Goal: Task Accomplishment & Management: Complete application form

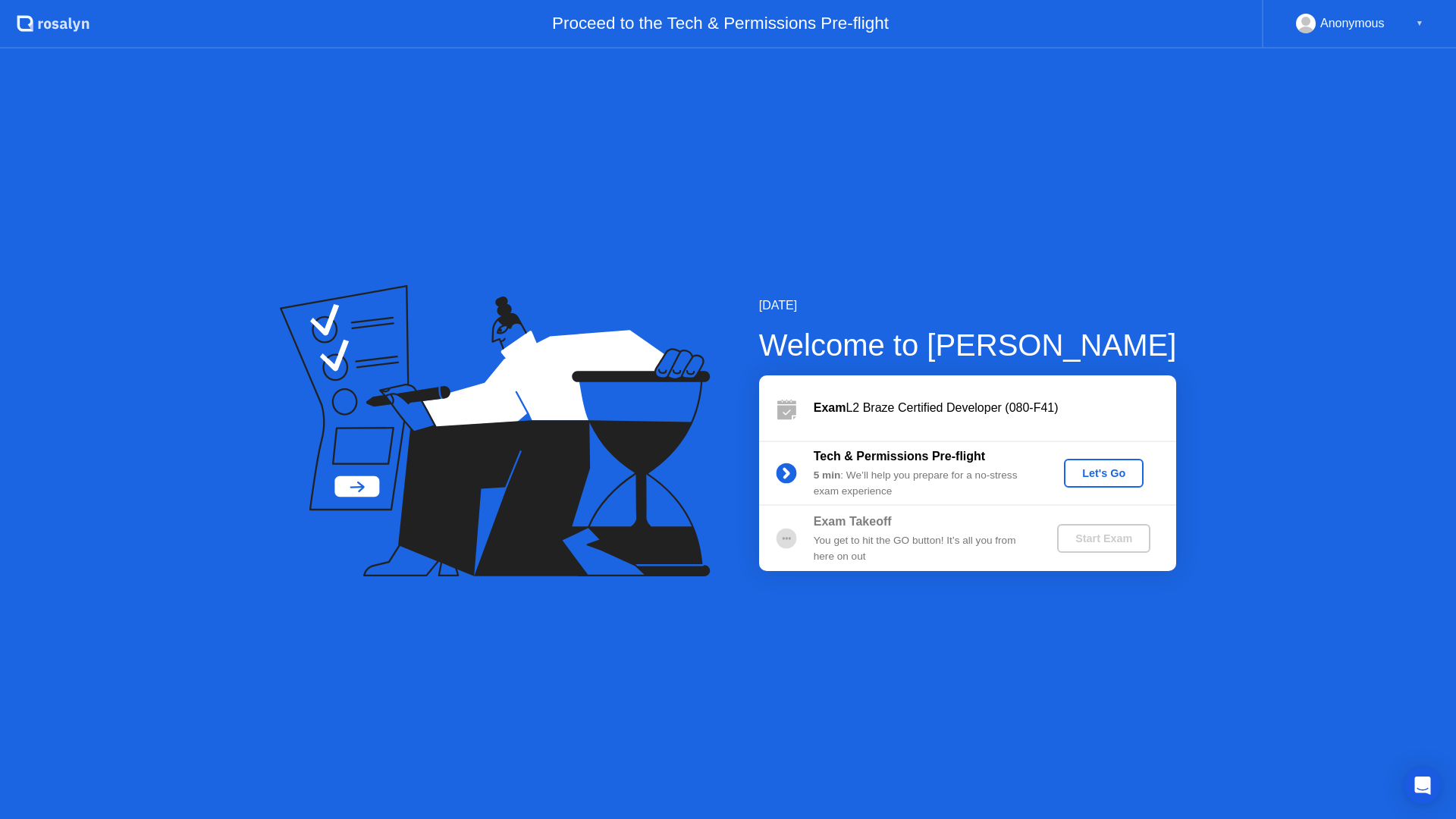
click at [1109, 478] on div "Let's Go" at bounding box center [1104, 474] width 67 height 13
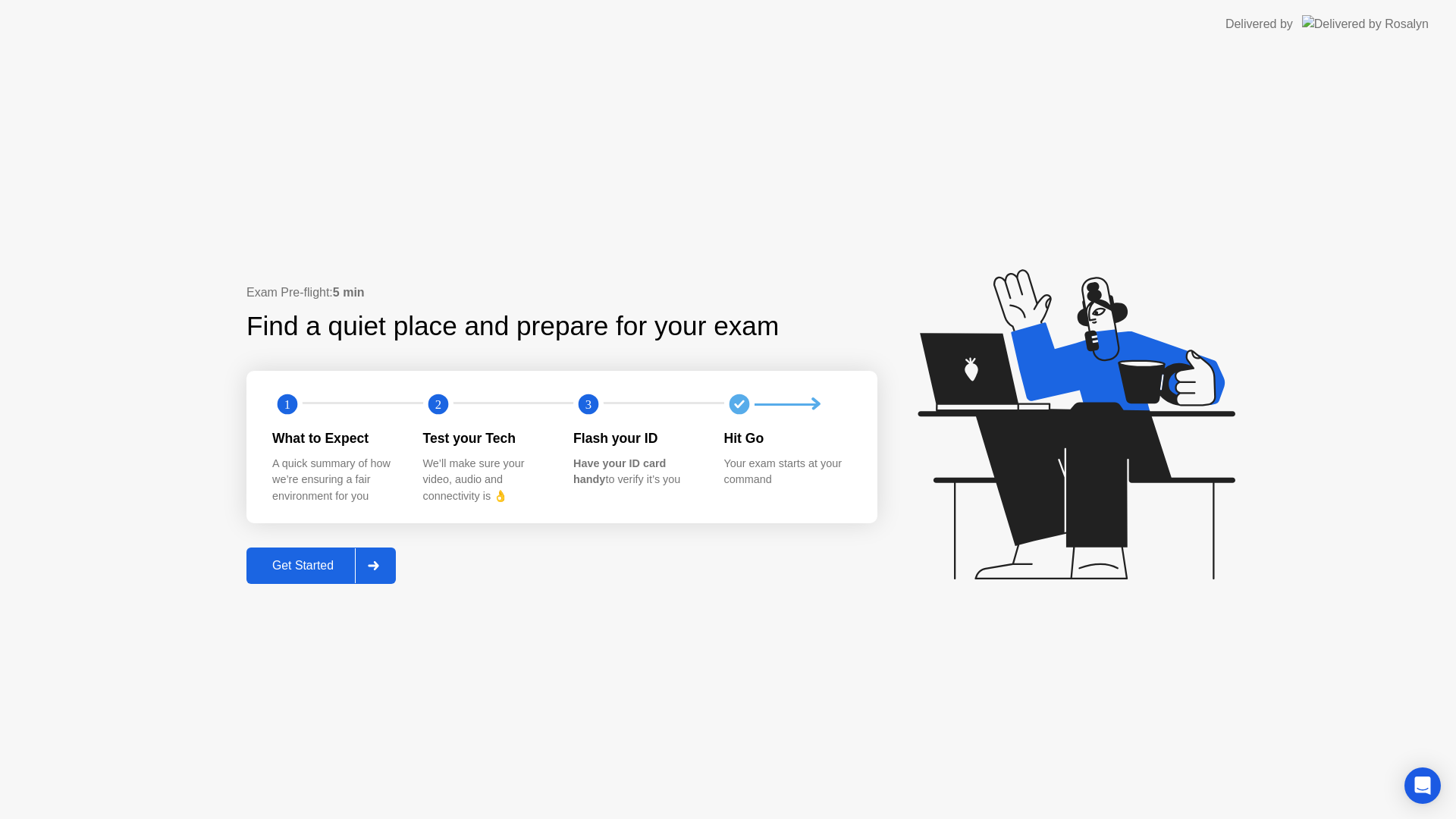
drag, startPoint x: 294, startPoint y: 581, endPoint x: 305, endPoint y: 581, distance: 11.0
click at [305, 581] on button "Get Started" at bounding box center [321, 566] width 149 height 37
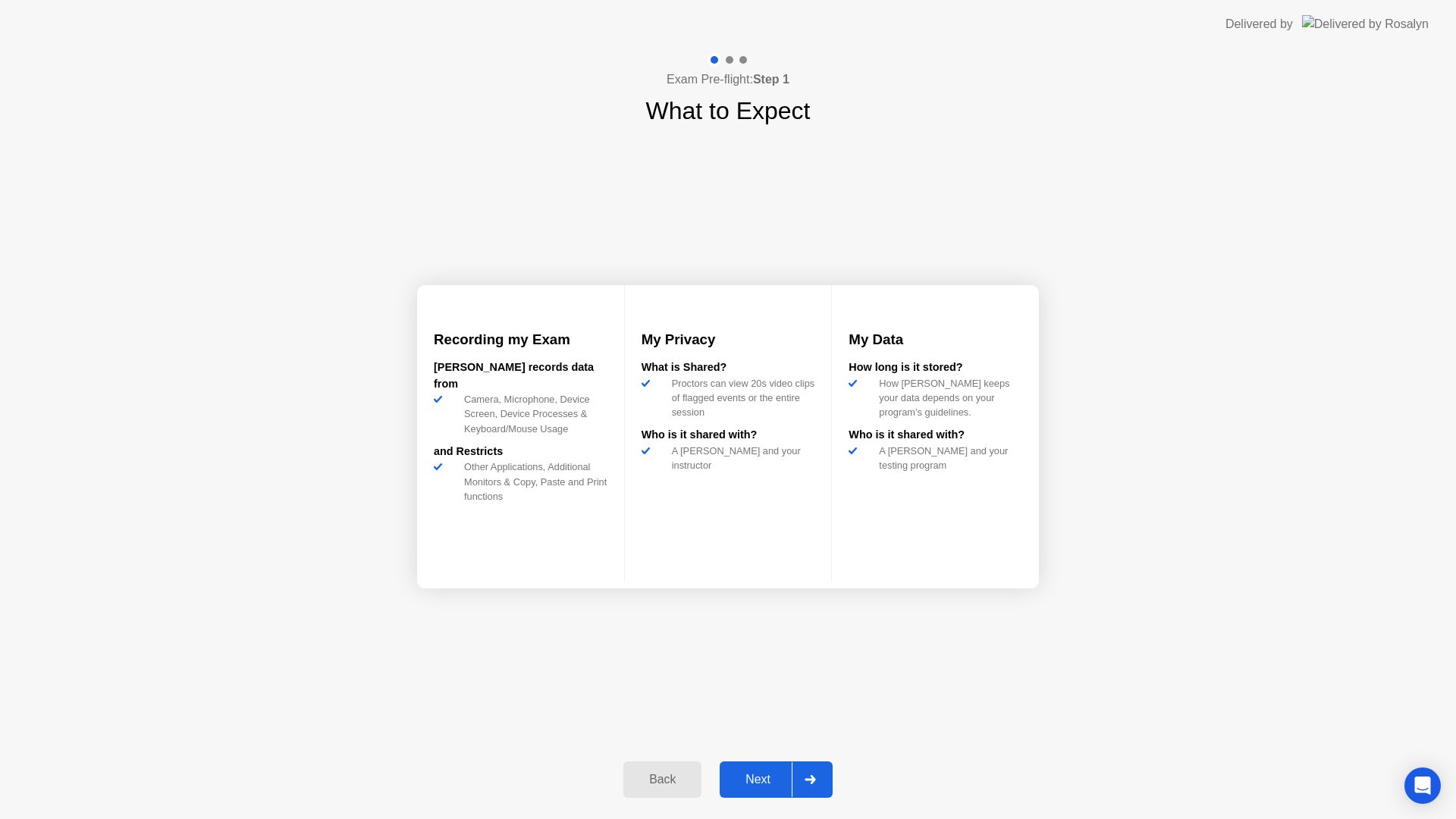
click at [754, 777] on div "Next" at bounding box center [758, 779] width 67 height 13
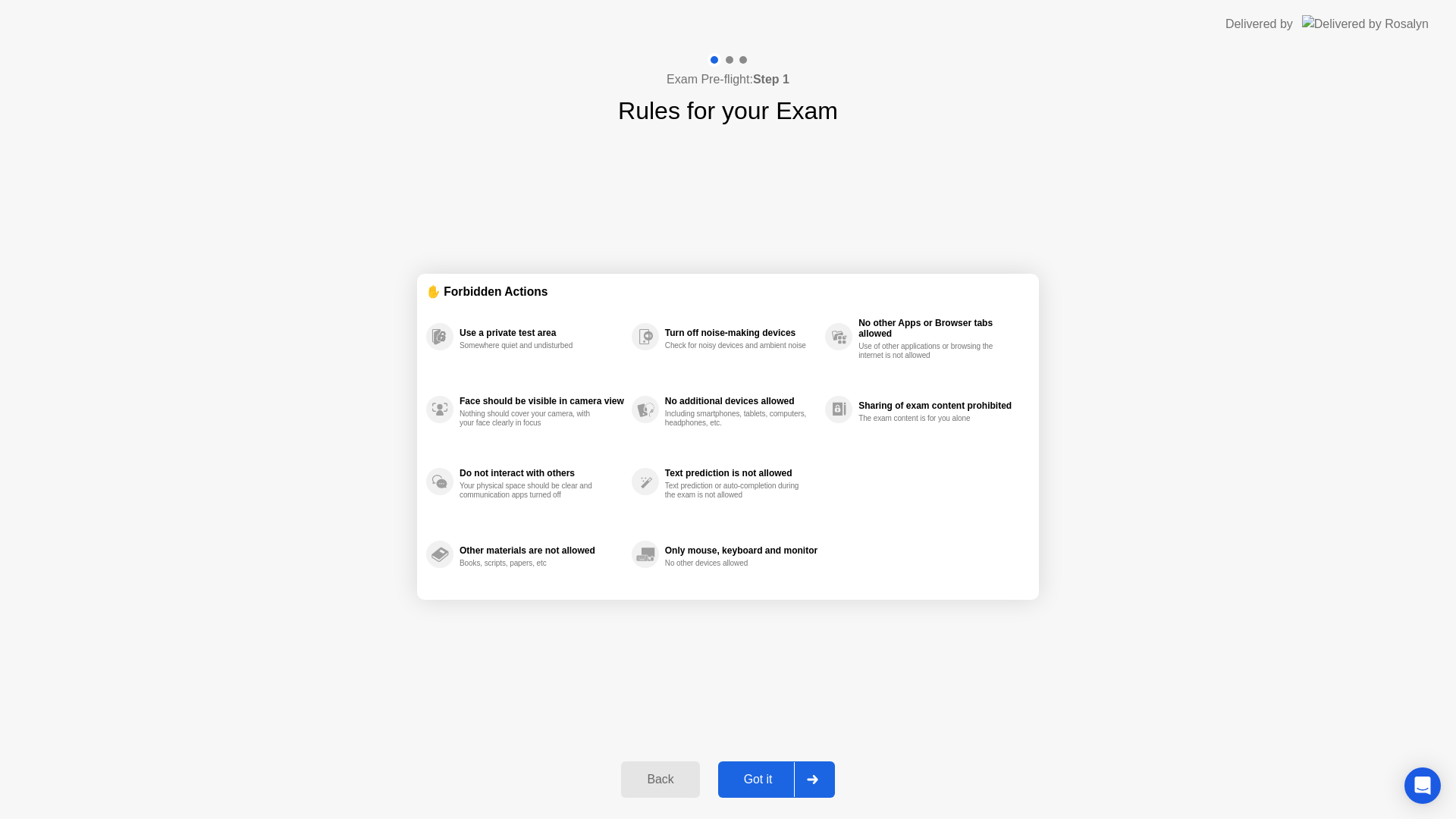
click at [762, 787] on div "Got it" at bounding box center [758, 779] width 71 height 13
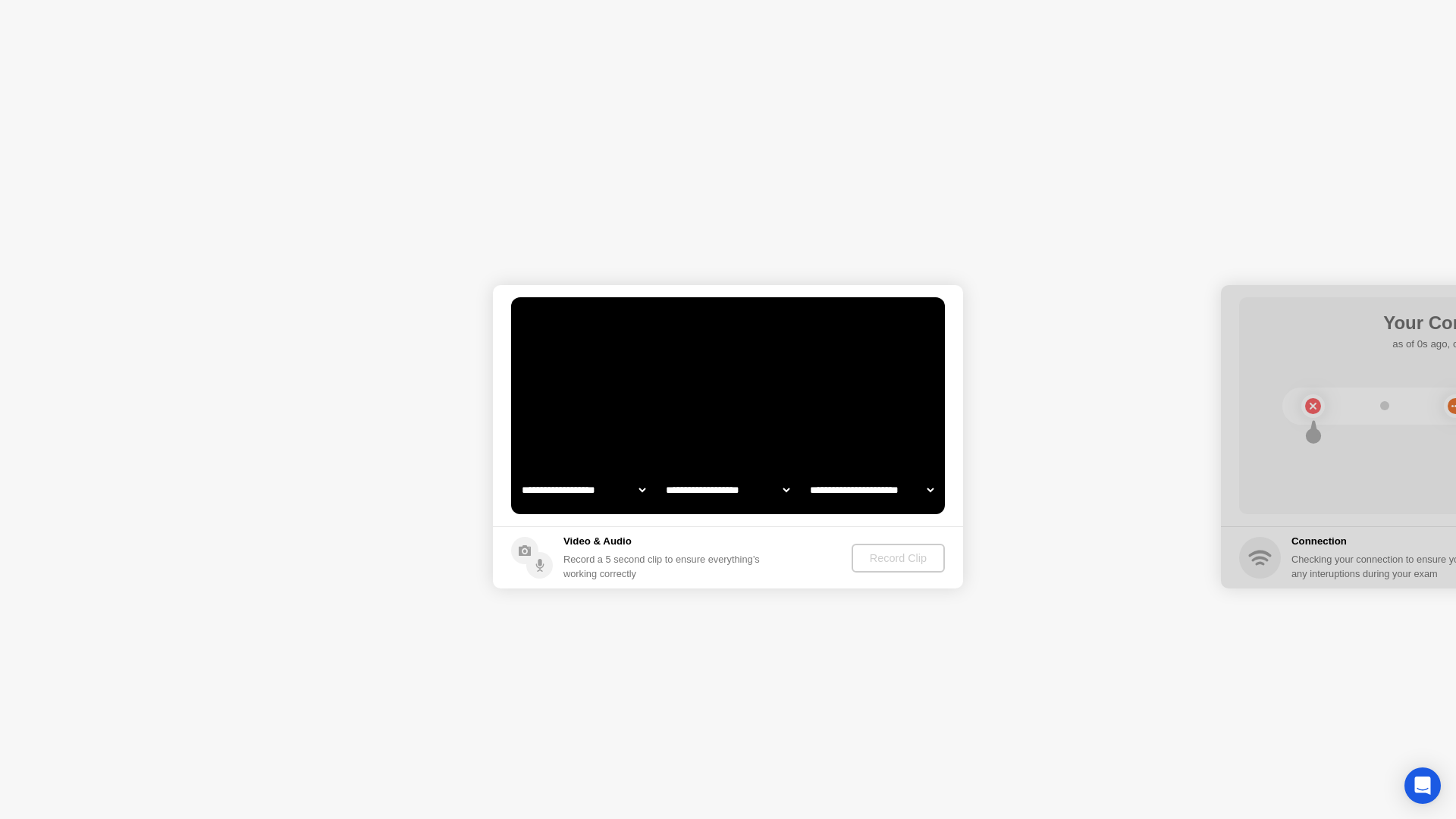
select select "**********"
select select "*******"
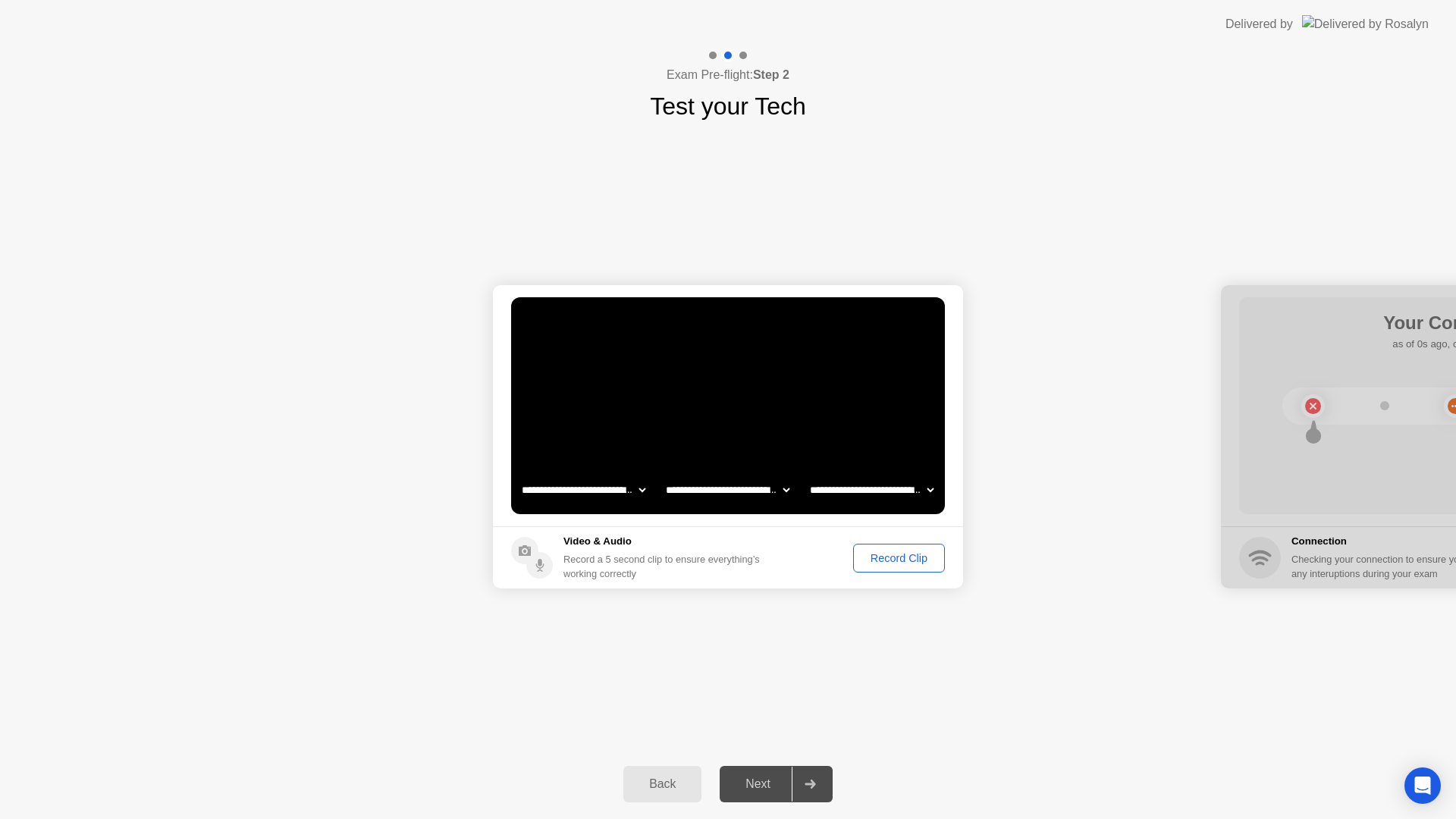
click at [901, 564] on div "Record Clip" at bounding box center [899, 559] width 81 height 13
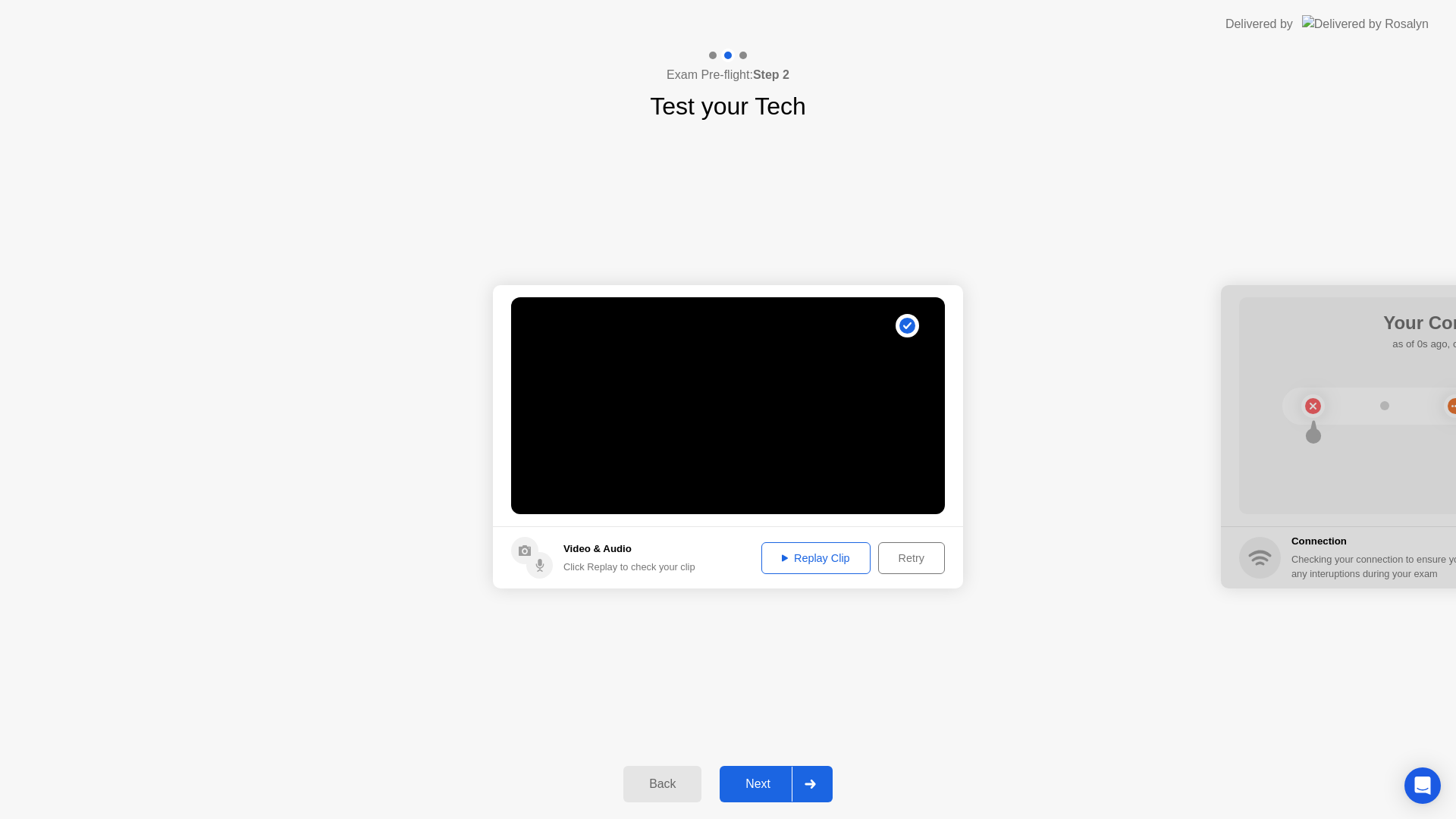
drag, startPoint x: 748, startPoint y: 791, endPoint x: 776, endPoint y: 791, distance: 28.0
click at [750, 791] on div "Next" at bounding box center [758, 784] width 67 height 13
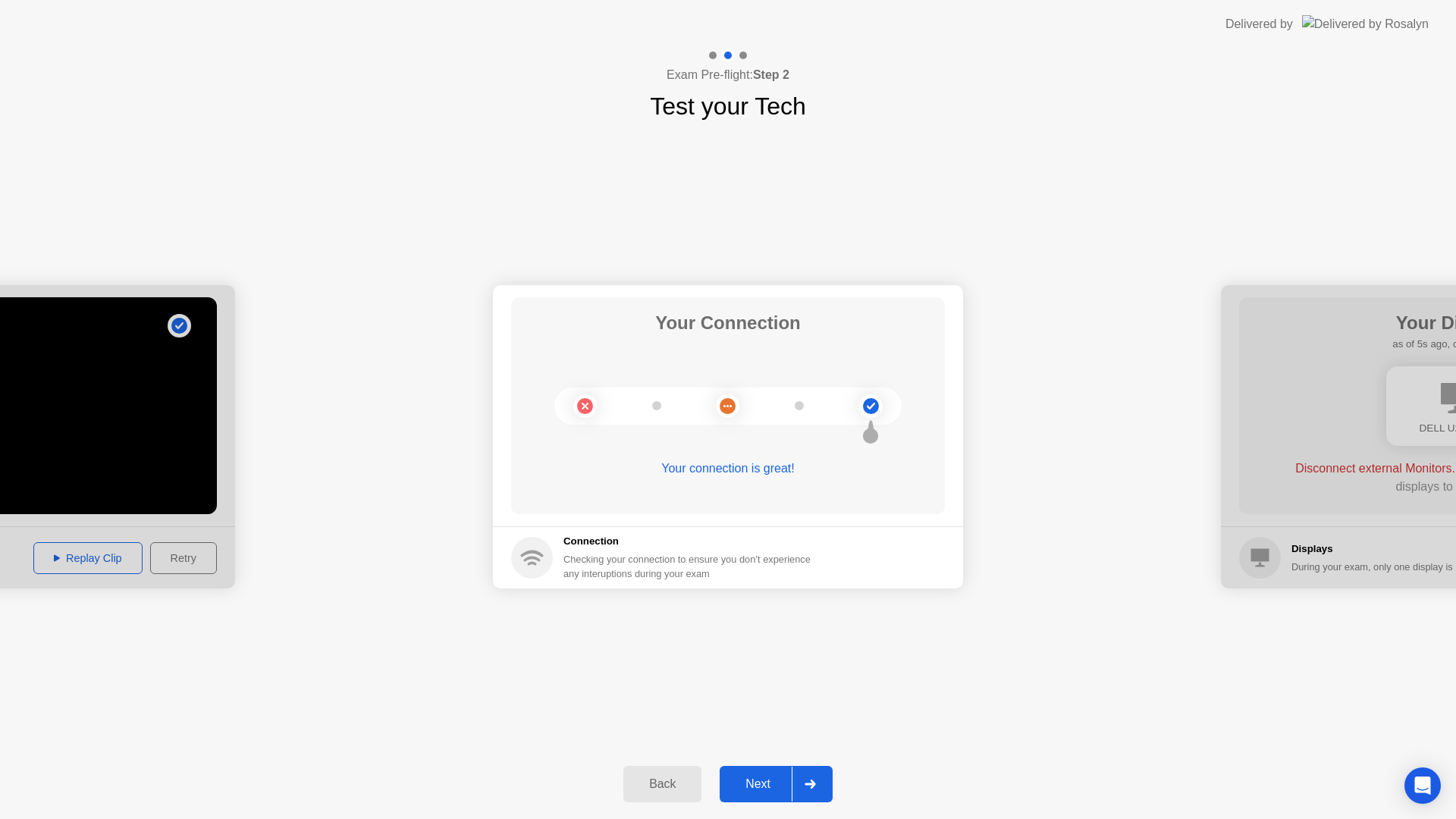
click at [751, 787] on div "Next" at bounding box center [758, 784] width 67 height 13
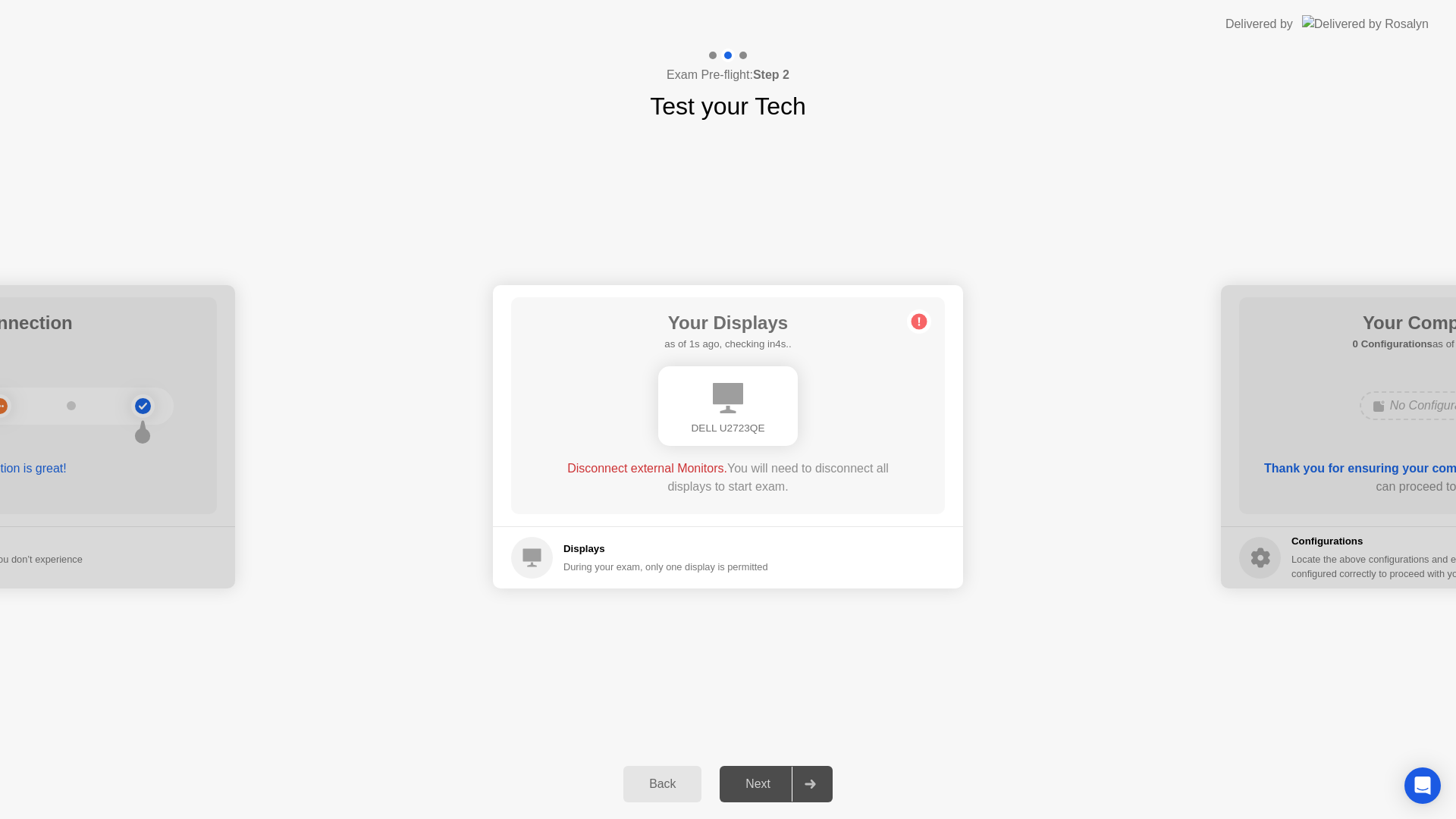
click at [742, 786] on div "Next" at bounding box center [758, 784] width 67 height 13
click at [736, 788] on div "Next" at bounding box center [758, 784] width 67 height 13
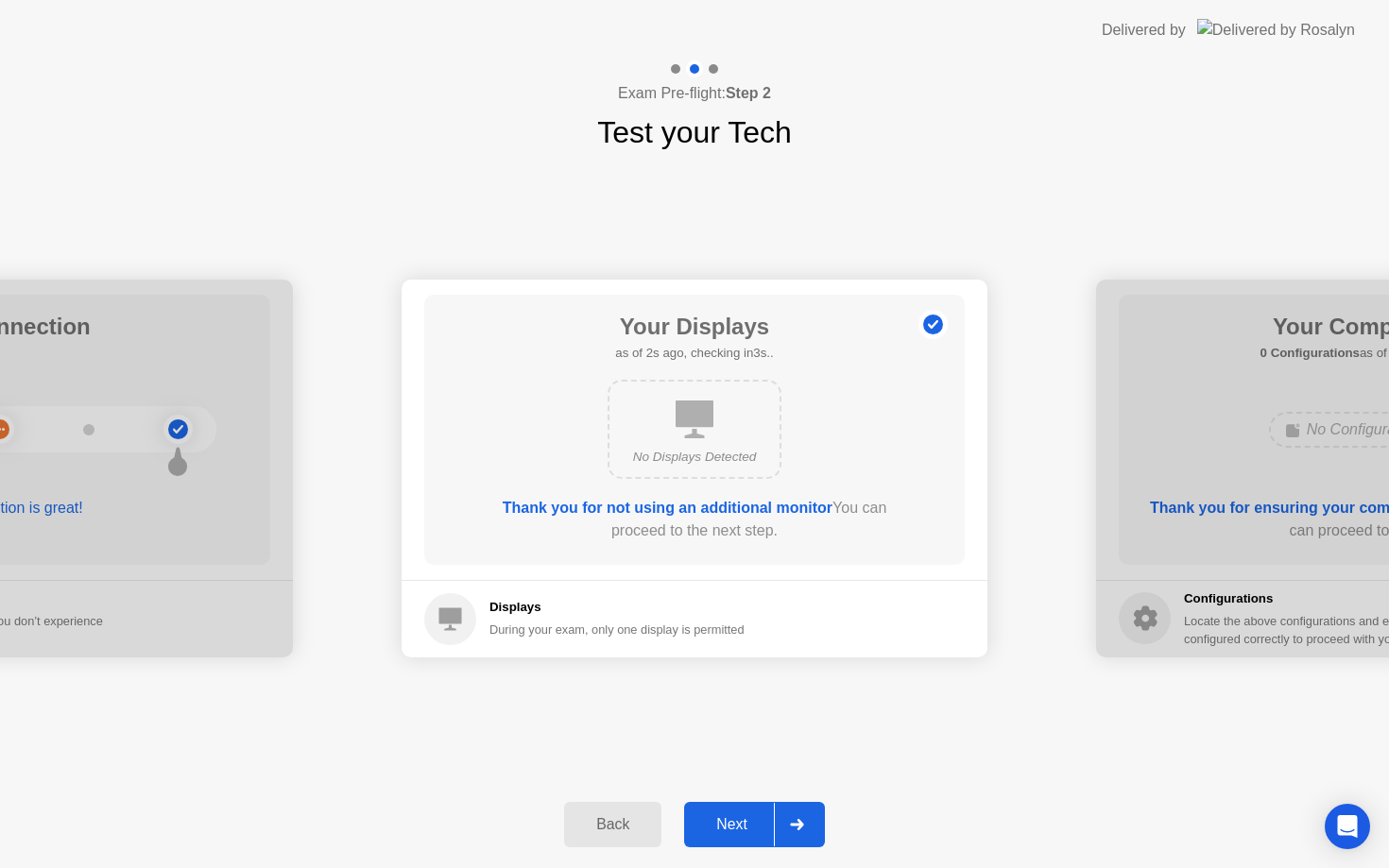
click at [728, 842] on button "Next" at bounding box center [754, 824] width 141 height 46
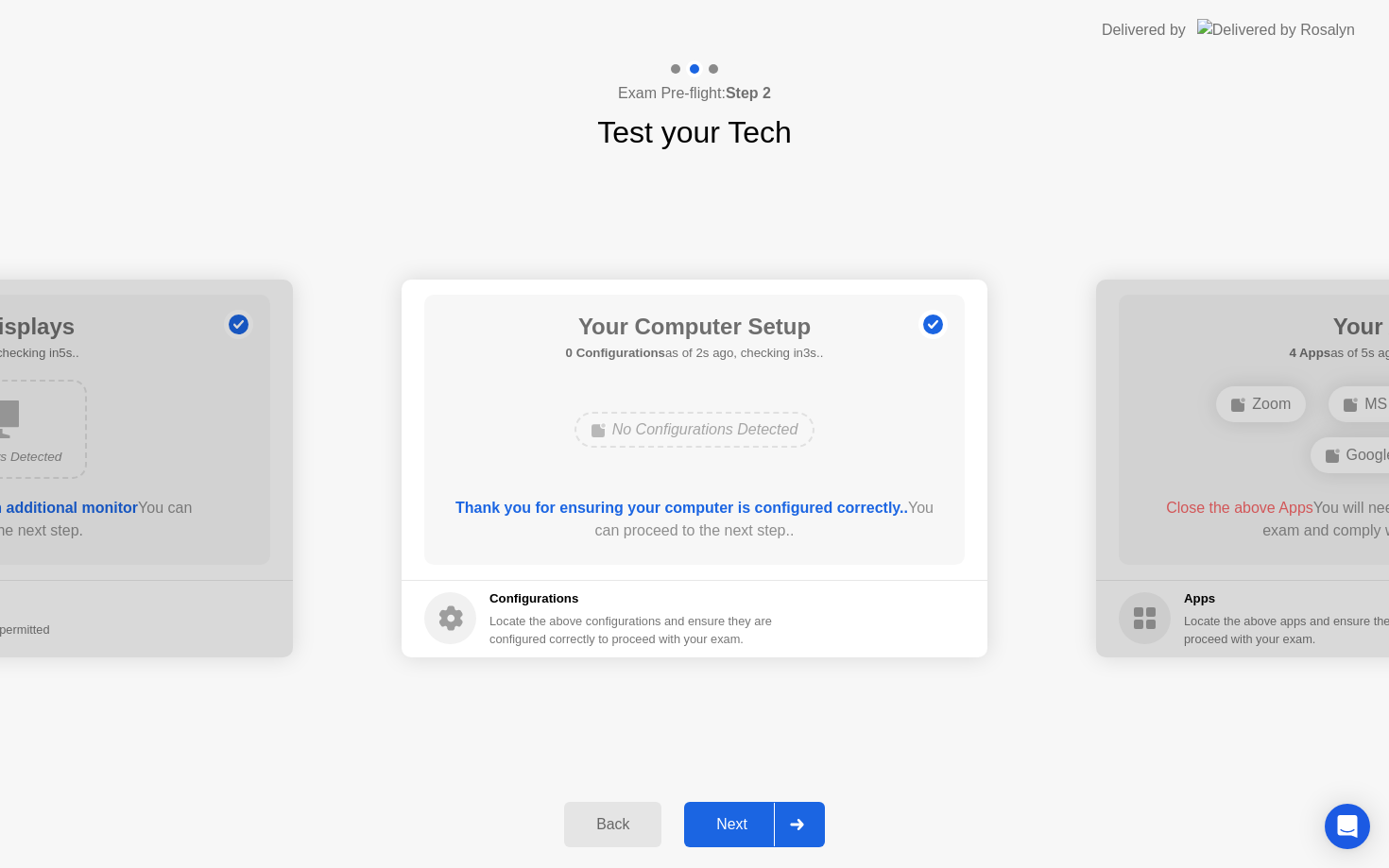
click at [752, 829] on div "Next" at bounding box center [732, 824] width 84 height 17
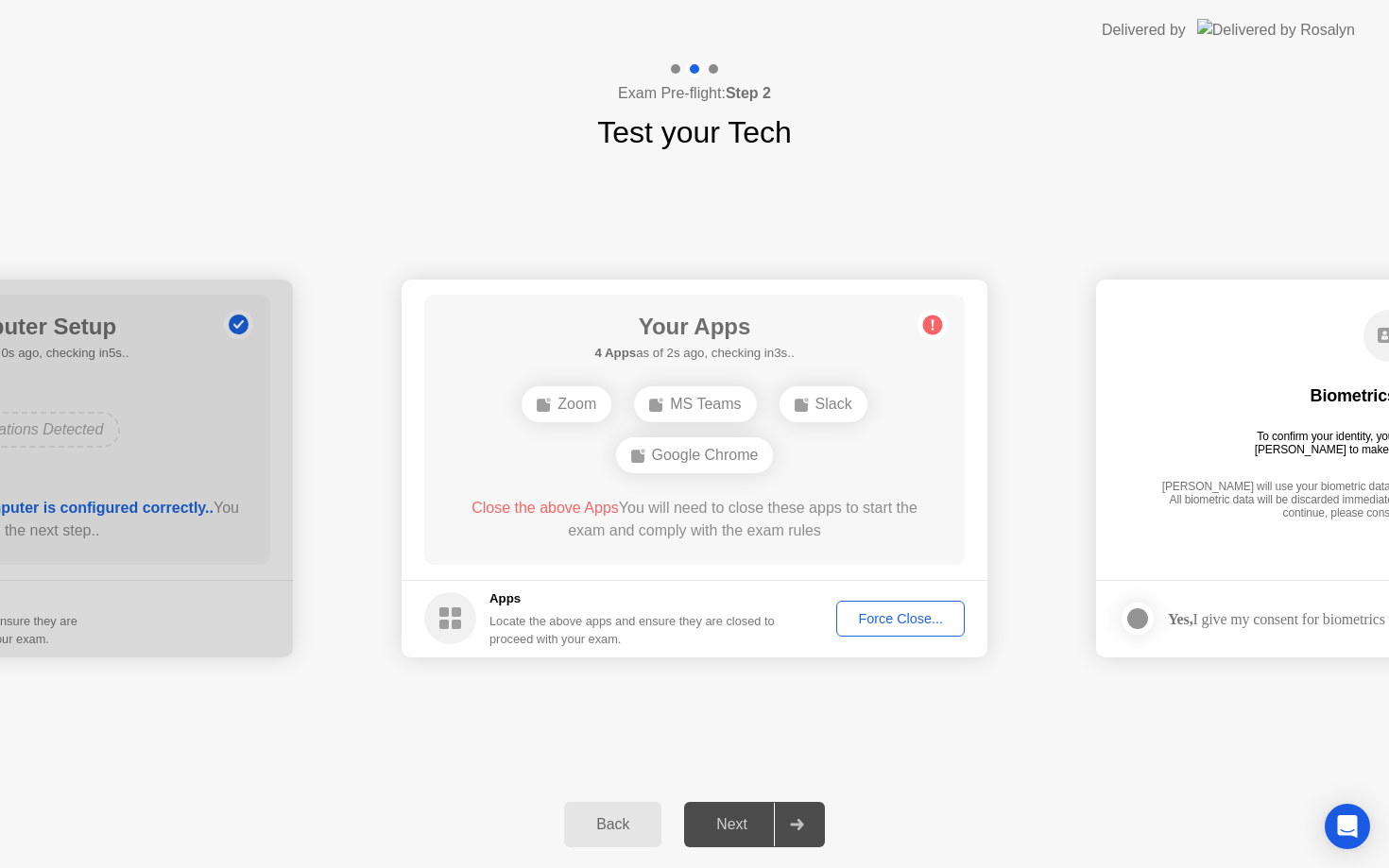
click at [875, 635] on button "Force Close..." at bounding box center [900, 618] width 128 height 36
click at [727, 823] on div "Next" at bounding box center [732, 824] width 84 height 17
click at [737, 822] on div "Next" at bounding box center [732, 824] width 84 height 17
click at [896, 627] on div "Force Close..." at bounding box center [900, 619] width 115 height 16
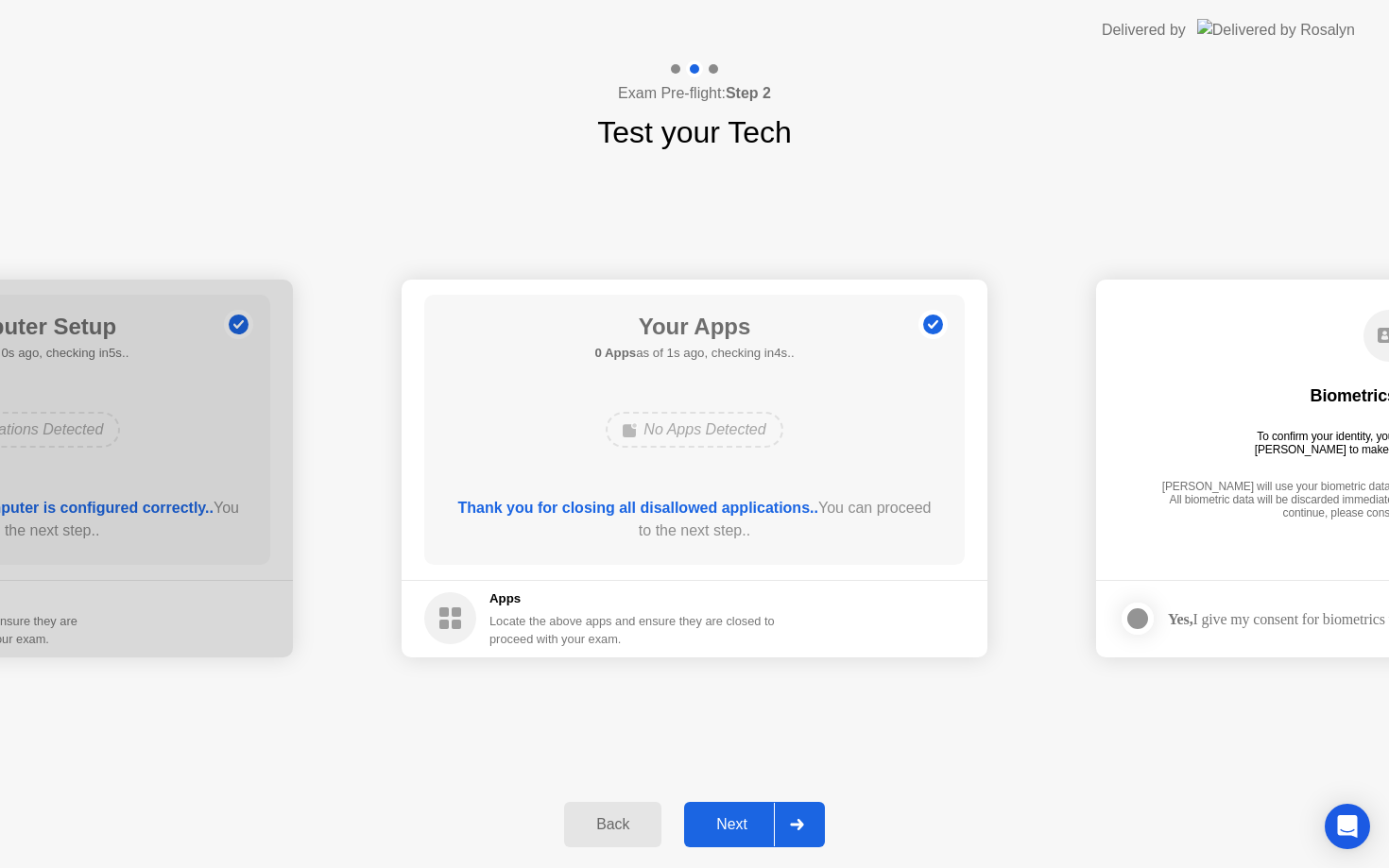
click at [728, 838] on button "Next" at bounding box center [754, 824] width 141 height 46
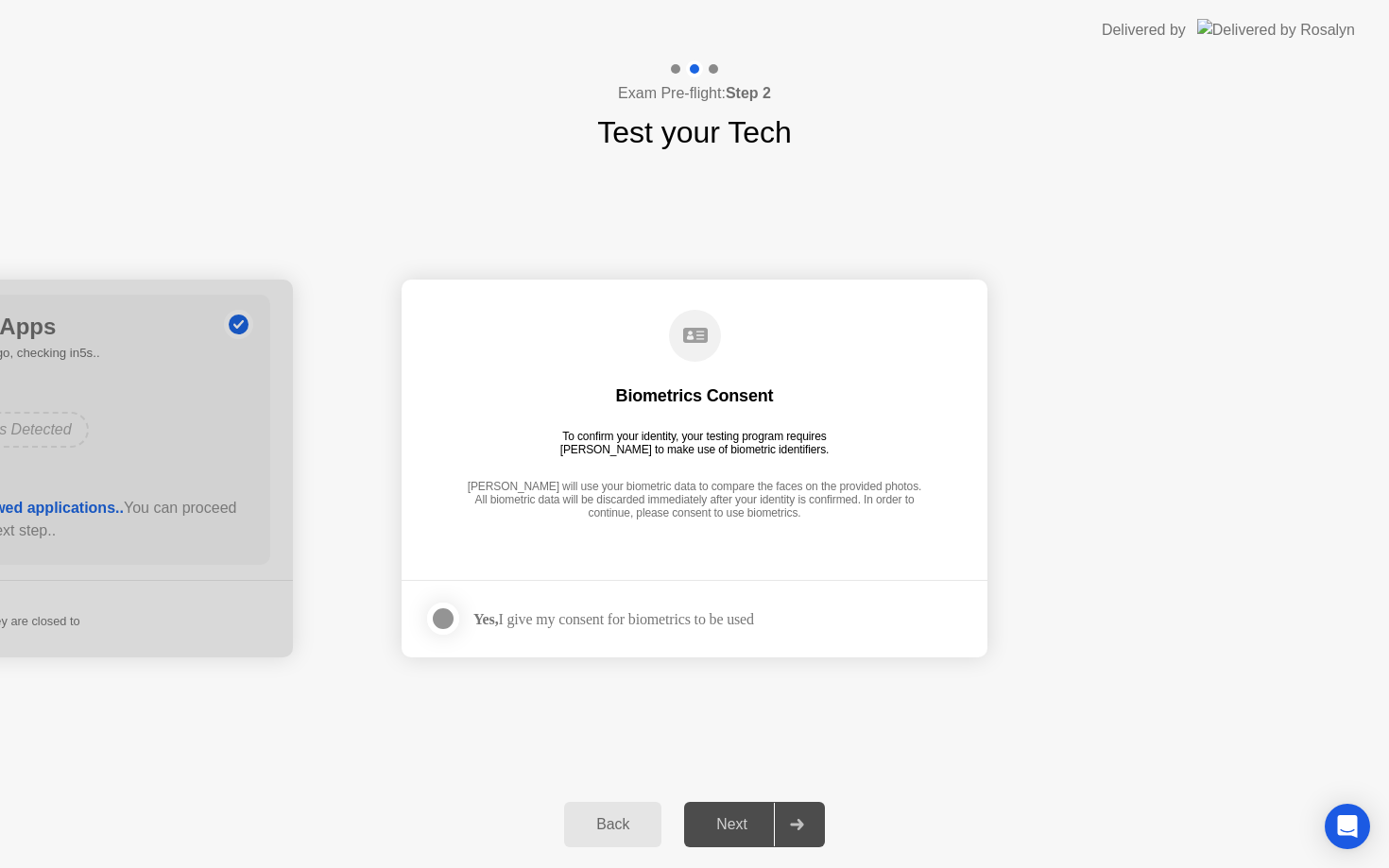
click at [736, 831] on div "Next" at bounding box center [732, 824] width 84 height 17
click at [504, 601] on div "Yes, I give my consent for biometrics to be used" at bounding box center [589, 618] width 330 height 38
click at [441, 615] on div at bounding box center [443, 618] width 22 height 22
click at [727, 819] on div "Next" at bounding box center [732, 824] width 84 height 17
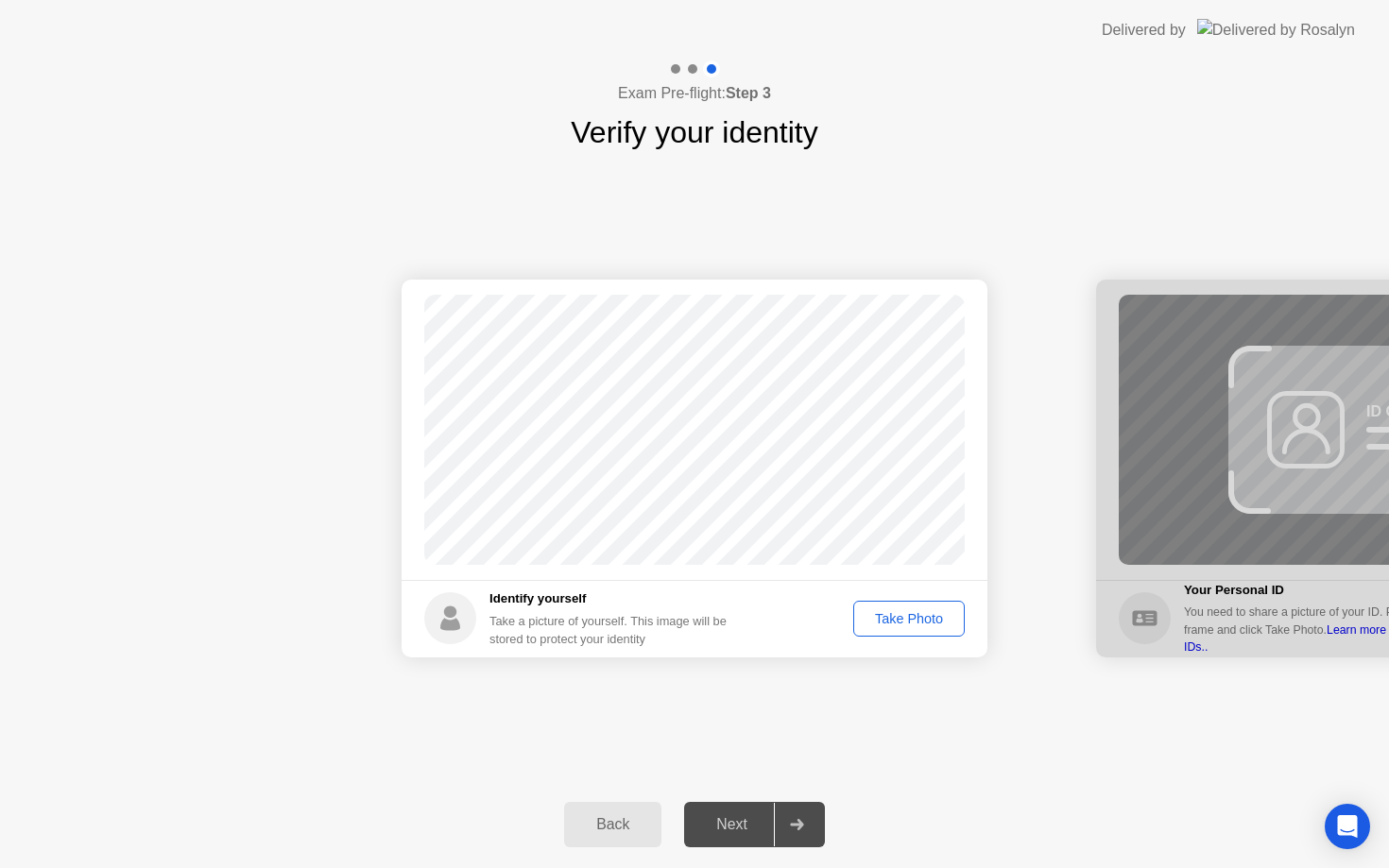
click at [879, 616] on div "Take Photo" at bounding box center [908, 619] width 98 height 16
click at [722, 830] on div "Next" at bounding box center [732, 824] width 84 height 17
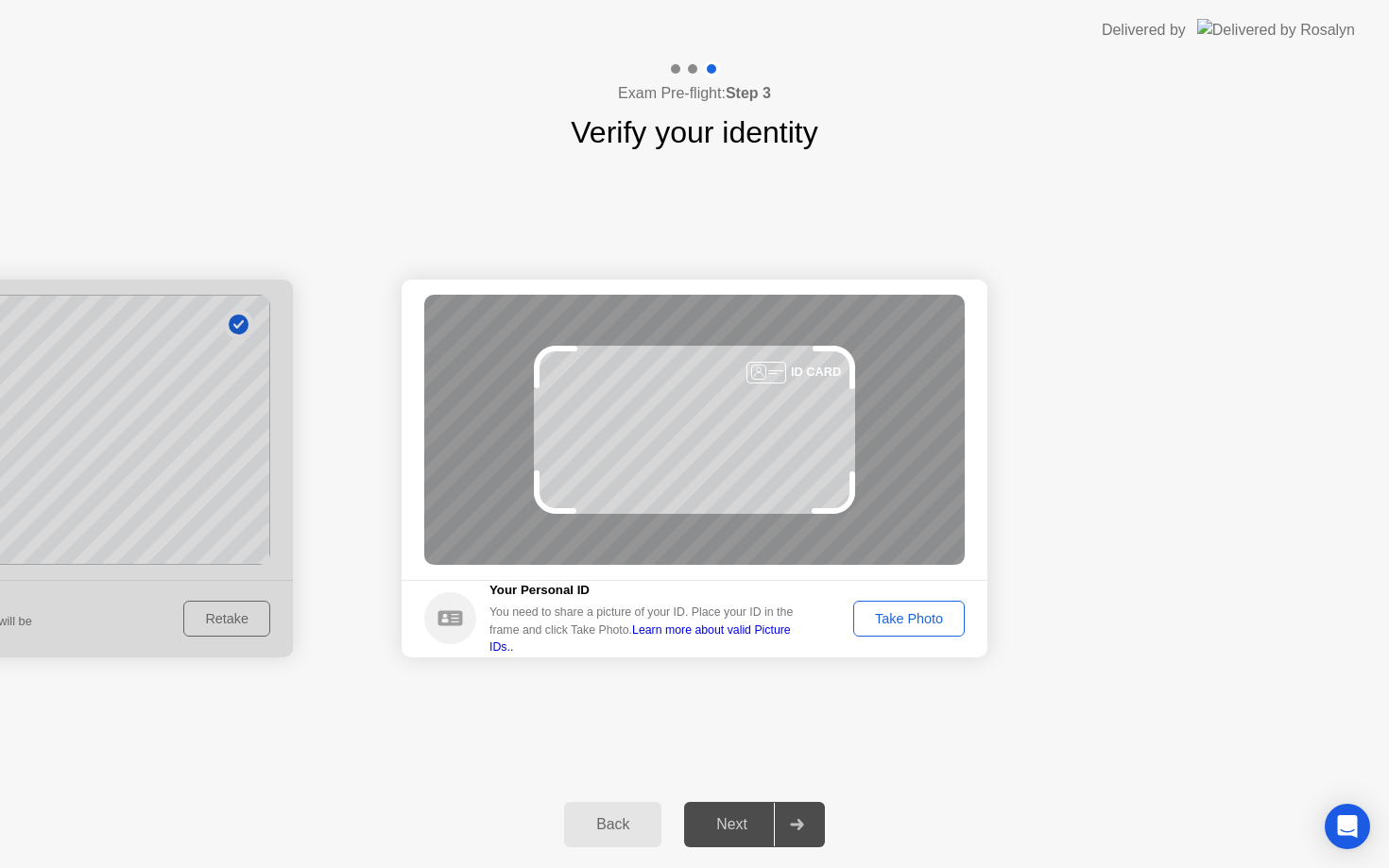
click at [888, 622] on div "Take Photo" at bounding box center [908, 619] width 98 height 16
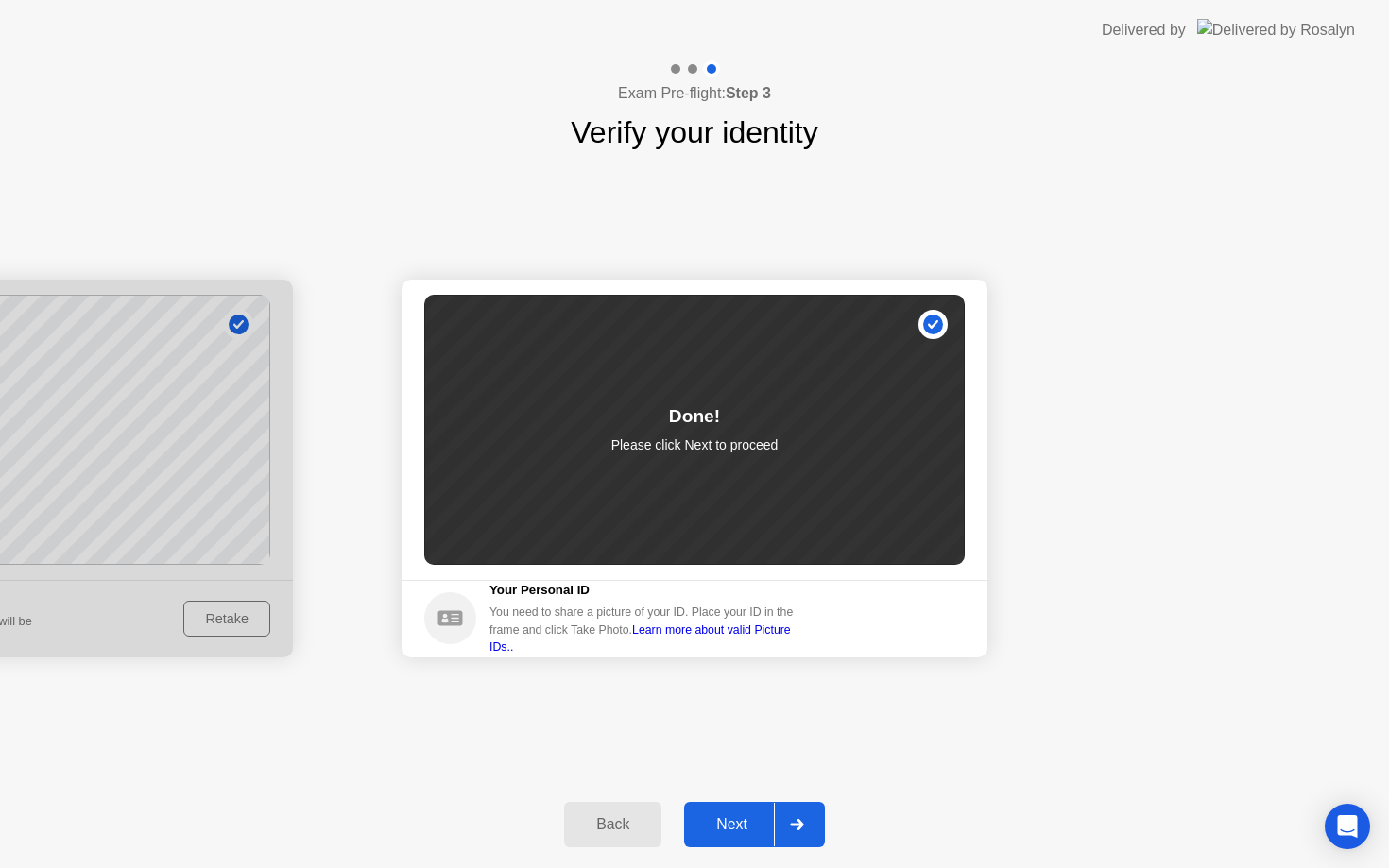
click at [726, 830] on div "Next" at bounding box center [732, 824] width 84 height 17
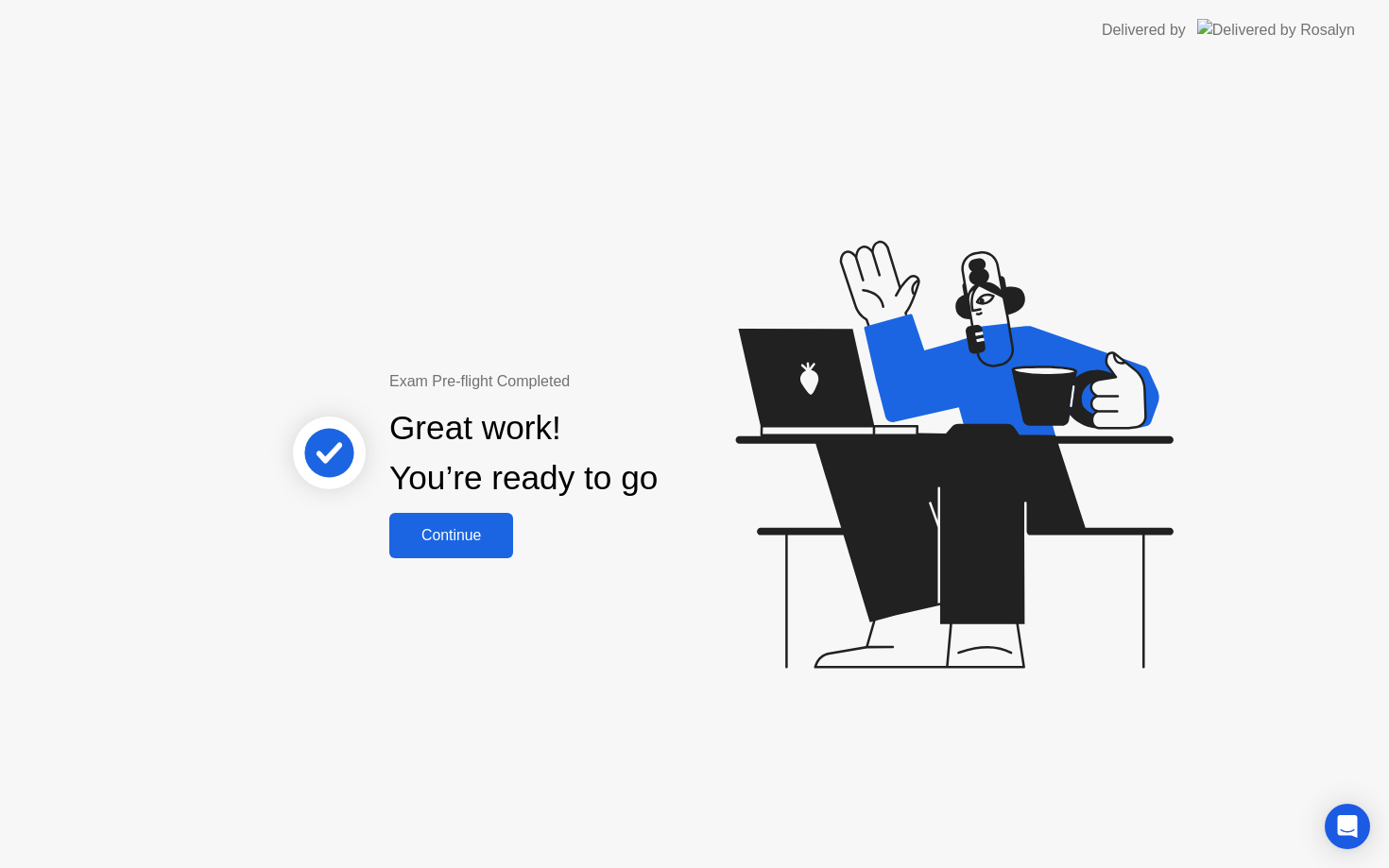
click at [447, 533] on div "Continue" at bounding box center [452, 535] width 113 height 17
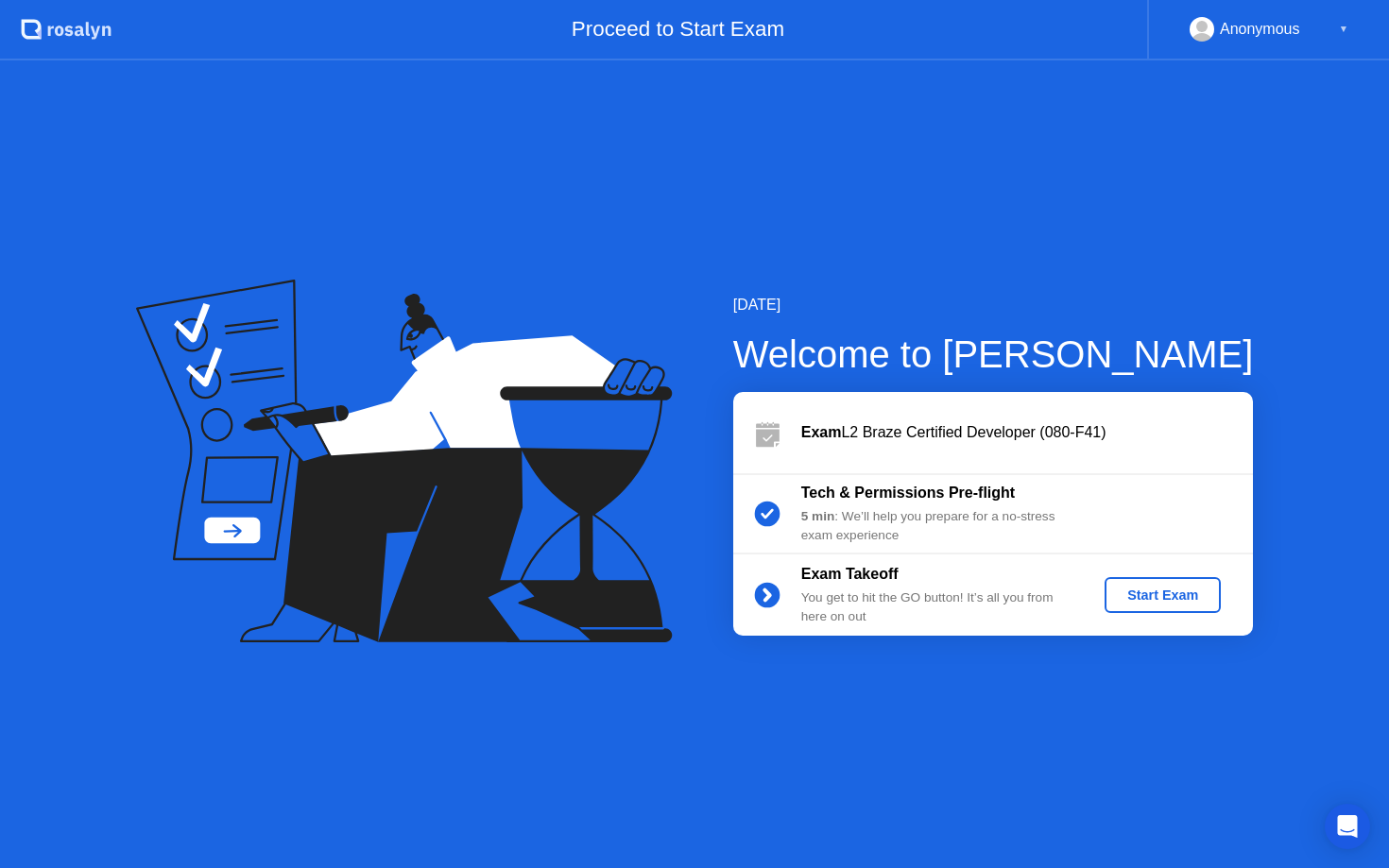
click at [1210, 602] on div "Start Exam" at bounding box center [1163, 596] width 101 height 16
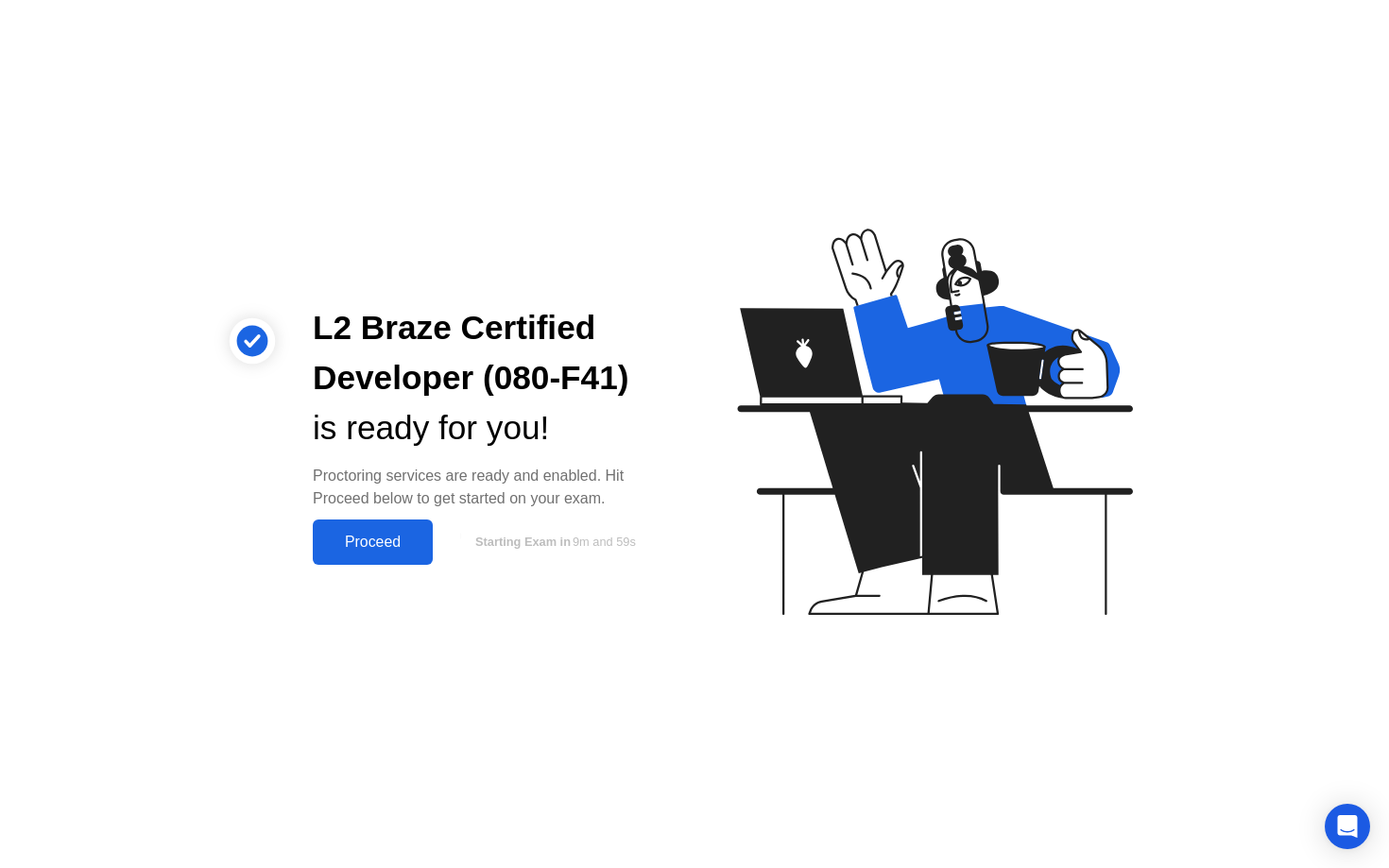
click at [398, 553] on button "Proceed" at bounding box center [372, 542] width 120 height 46
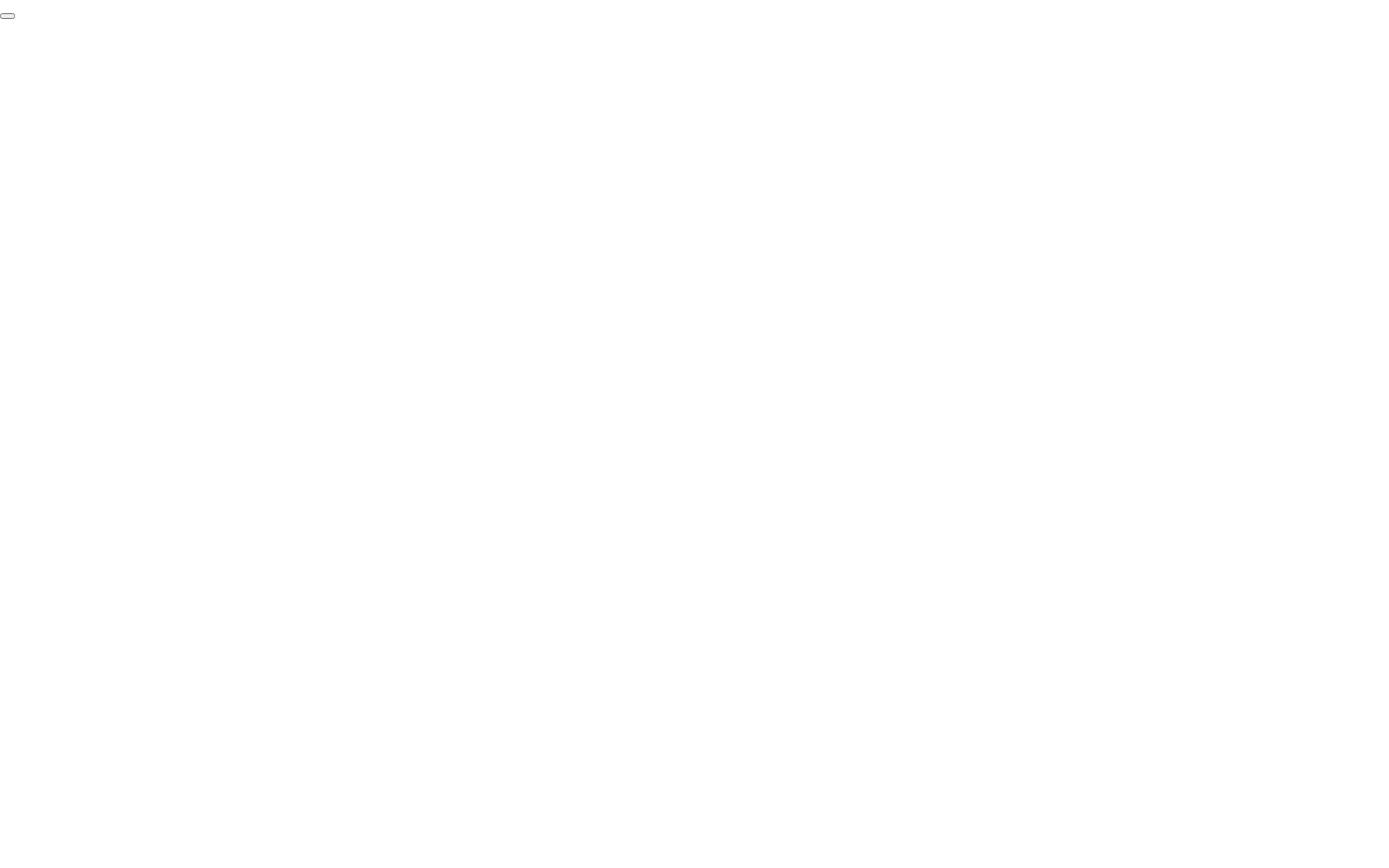
click div "End Proctoring Session"
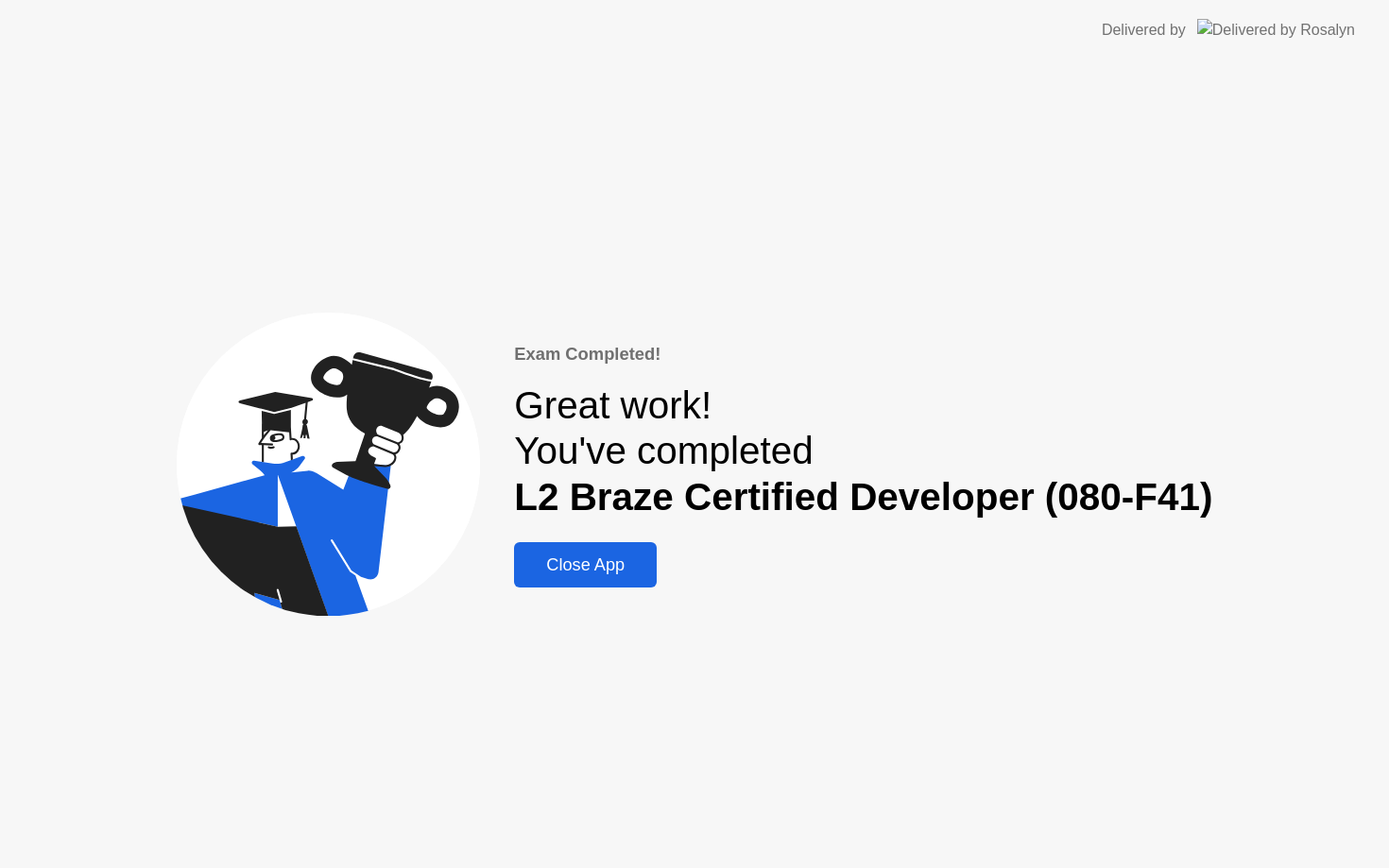
click at [624, 558] on div "Close App" at bounding box center [585, 565] width 131 height 19
